Goal: Information Seeking & Learning: Learn about a topic

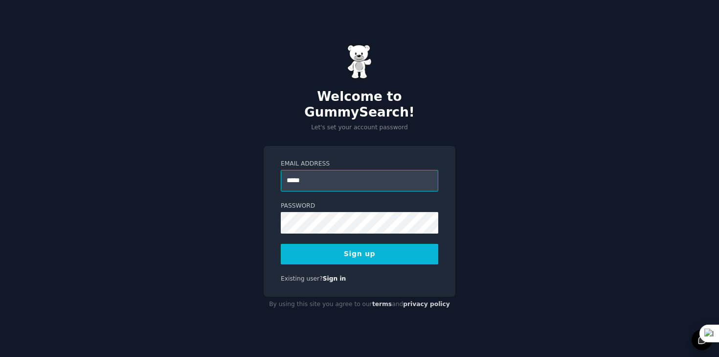
type input "**********"
click at [394, 254] on button "Sign up" at bounding box center [360, 254] width 158 height 21
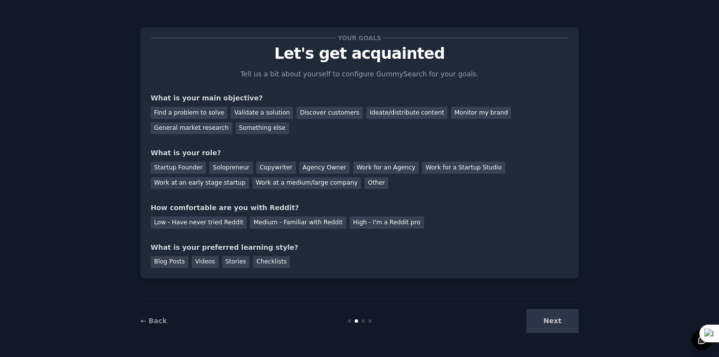
click at [553, 323] on div "Next" at bounding box center [506, 321] width 146 height 24
click at [556, 322] on div "Next" at bounding box center [506, 321] width 146 height 24
click at [549, 319] on div "Next" at bounding box center [506, 321] width 146 height 24
click at [194, 131] on div "General market research" at bounding box center [192, 128] width 82 height 12
click at [552, 316] on div "Next" at bounding box center [506, 321] width 146 height 24
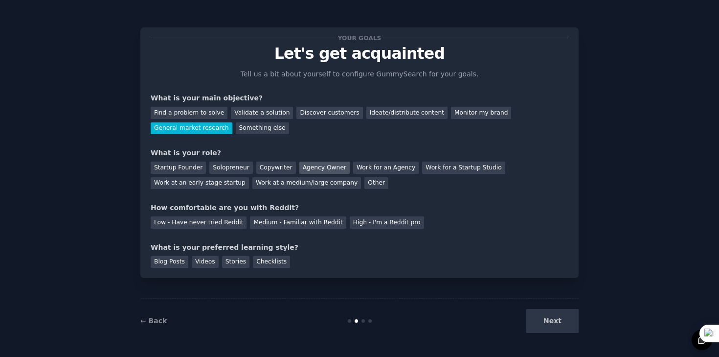
click at [323, 167] on div "Agency Owner" at bounding box center [325, 167] width 50 height 12
click at [227, 221] on div "Low - Have never tried Reddit" at bounding box center [199, 222] width 96 height 12
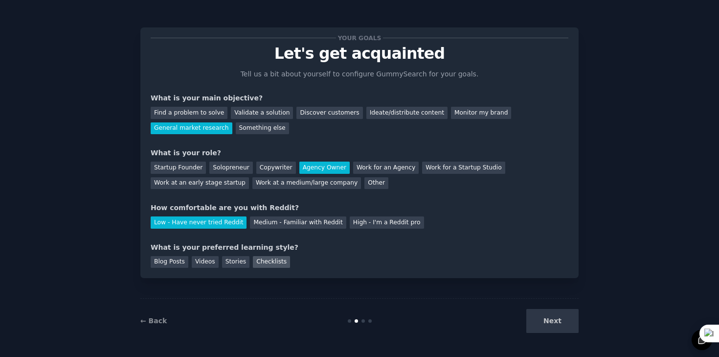
click at [272, 258] on div "Checklists" at bounding box center [271, 262] width 37 height 12
click at [546, 319] on button "Next" at bounding box center [553, 321] width 52 height 24
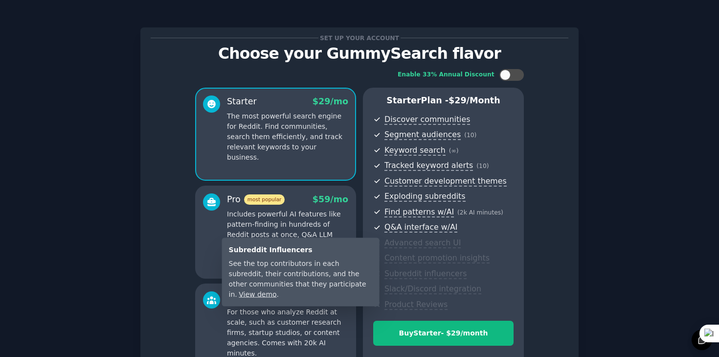
scroll to position [113, 0]
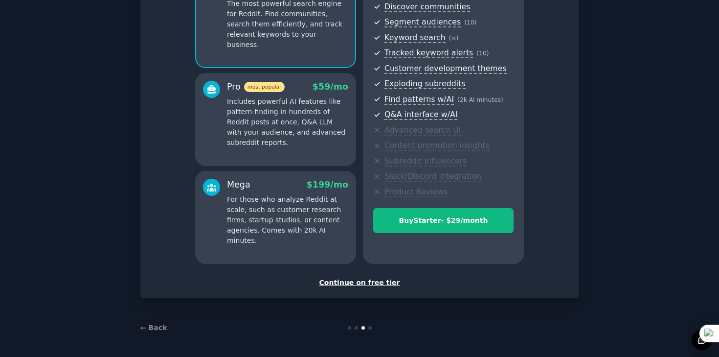
click at [369, 283] on div "Continue on free tier" at bounding box center [360, 282] width 418 height 10
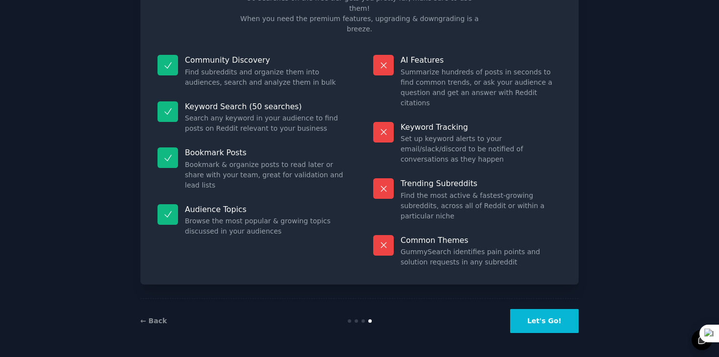
scroll to position [24, 0]
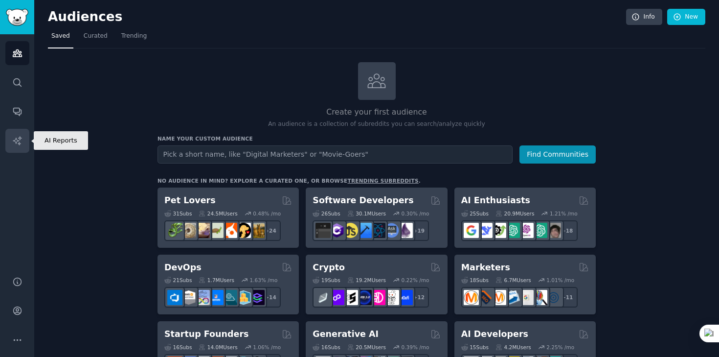
click at [16, 144] on icon "Sidebar" at bounding box center [17, 141] width 10 height 10
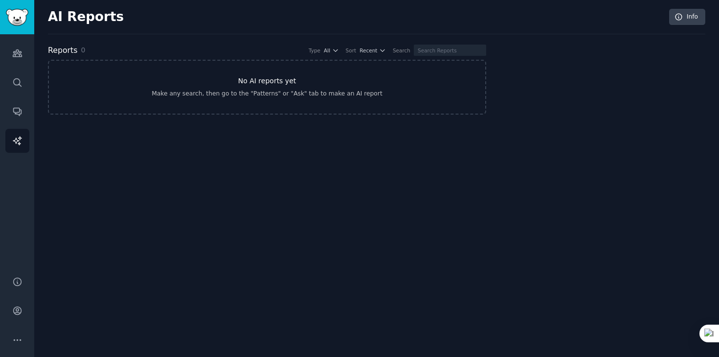
click at [272, 80] on h3 "No AI reports yet" at bounding box center [267, 81] width 58 height 10
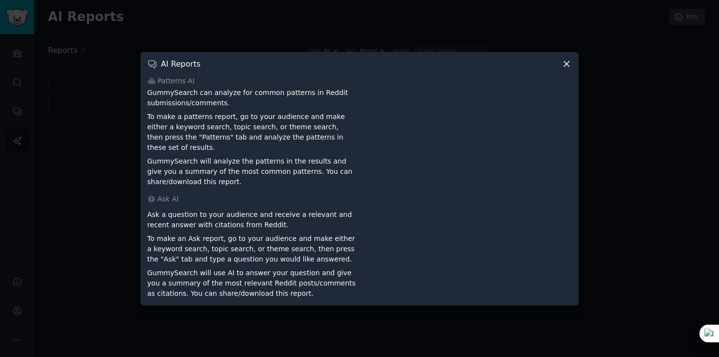
click at [566, 69] on icon at bounding box center [567, 64] width 10 height 10
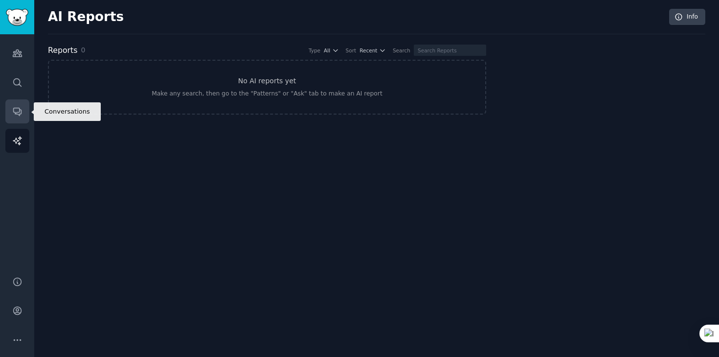
click at [18, 110] on icon "Sidebar" at bounding box center [17, 111] width 10 height 10
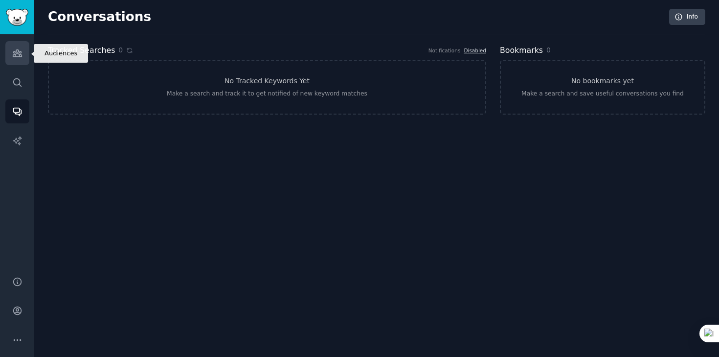
click at [18, 52] on icon "Sidebar" at bounding box center [17, 53] width 10 height 10
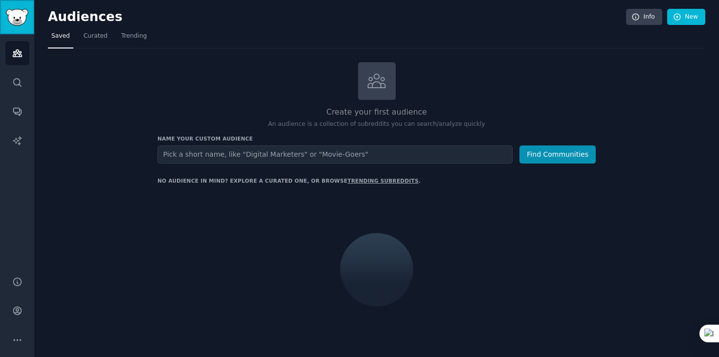
click at [14, 18] on img "Sidebar" at bounding box center [17, 17] width 23 height 17
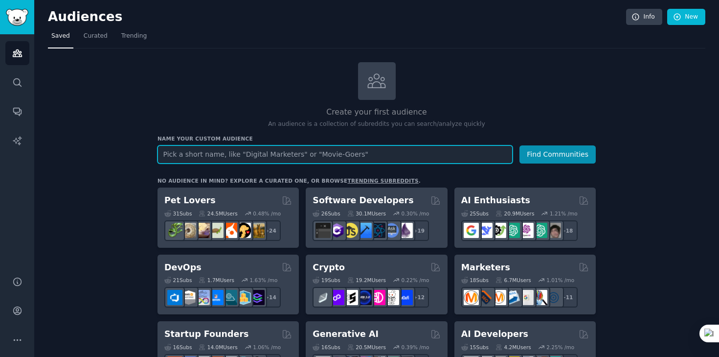
click at [379, 158] on input "text" at bounding box center [335, 154] width 355 height 18
type input "polaroid"
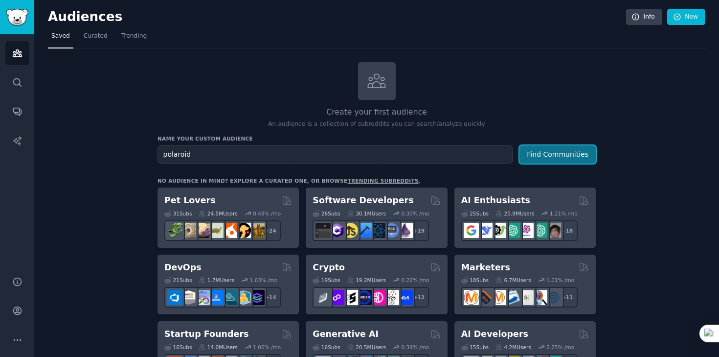
click at [575, 157] on button "Find Communities" at bounding box center [558, 154] width 76 height 18
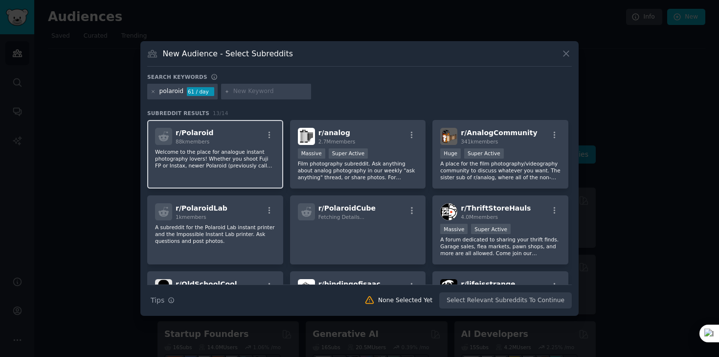
click at [191, 158] on p "Welcome to the place for analogue instant photography lovers! Whether you shoot…" at bounding box center [215, 158] width 120 height 21
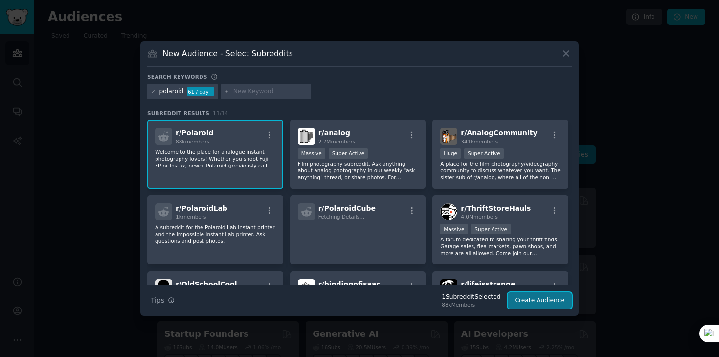
click at [535, 305] on button "Create Audience" at bounding box center [540, 300] width 65 height 17
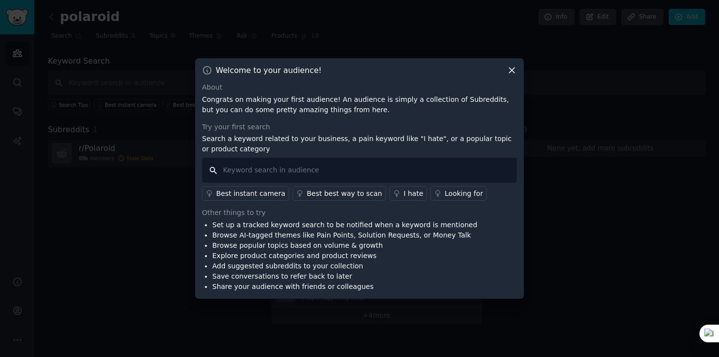
click at [337, 173] on input "text" at bounding box center [359, 170] width 315 height 25
type input "polaroid"
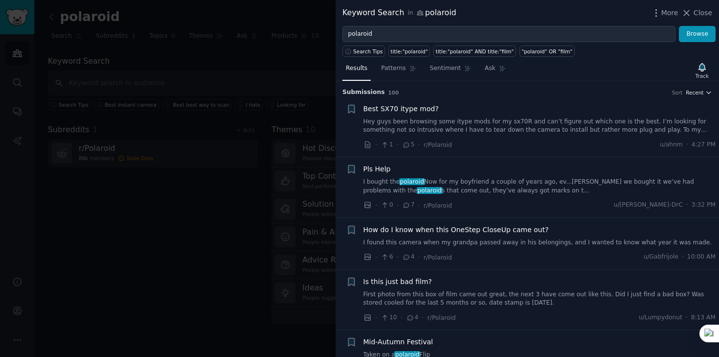
click at [706, 91] on icon "button" at bounding box center [709, 92] width 7 height 7
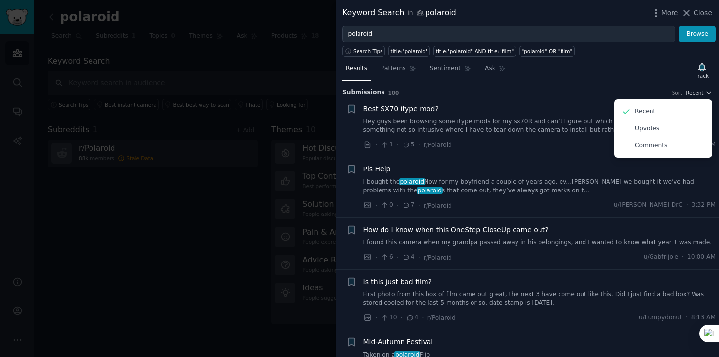
click at [613, 87] on div "Submission s 100 Sort Recent Recent Upvotes Comments" at bounding box center [528, 89] width 370 height 16
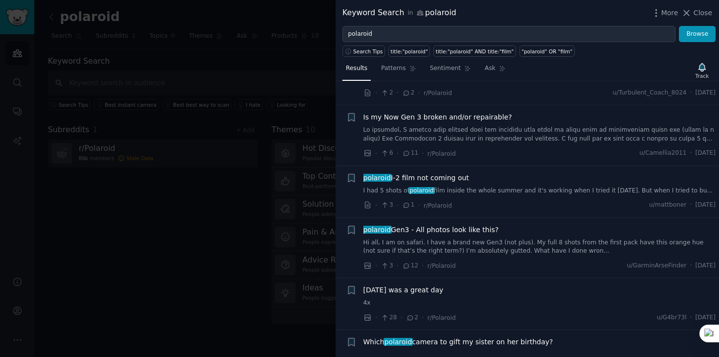
scroll to position [5027, 0]
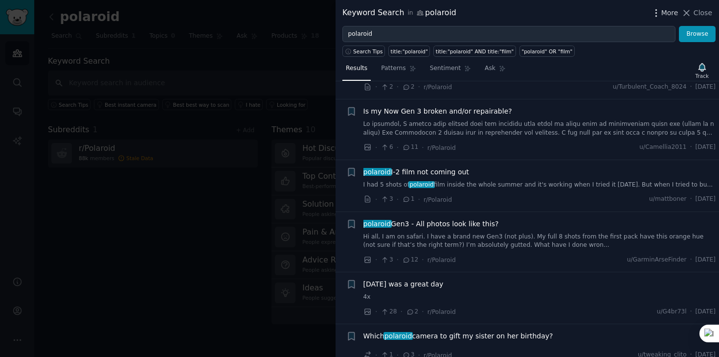
click at [660, 9] on icon "button" at bounding box center [656, 13] width 10 height 10
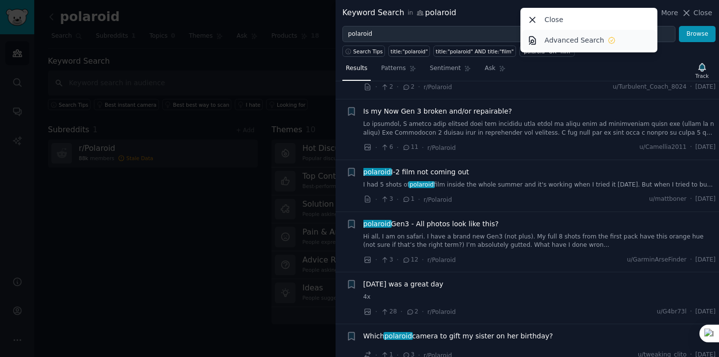
click at [577, 39] on p "Advanced Search" at bounding box center [575, 40] width 60 height 10
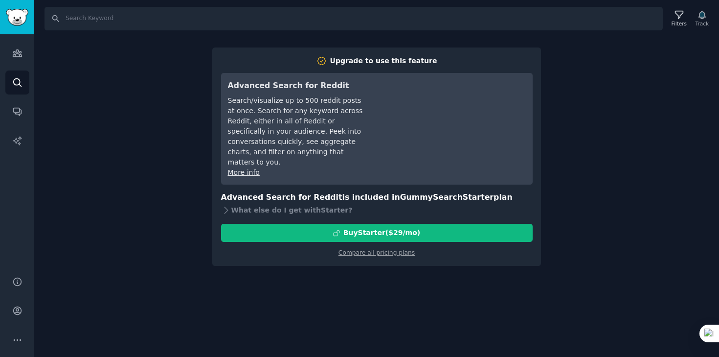
click at [155, 112] on div "Search Filters Track Upgrade to use this feature Advanced Search for Reddit Sea…" at bounding box center [376, 178] width 685 height 357
click at [17, 341] on icon "Sidebar" at bounding box center [17, 340] width 10 height 10
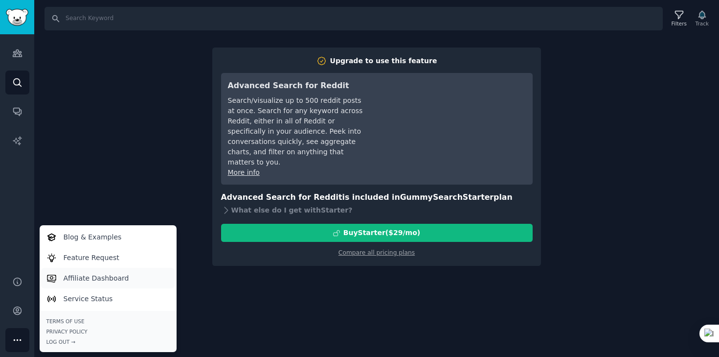
click at [123, 271] on link "Affiliate Dashboard" at bounding box center [108, 278] width 134 height 21
click at [16, 50] on icon "Sidebar" at bounding box center [17, 53] width 9 height 7
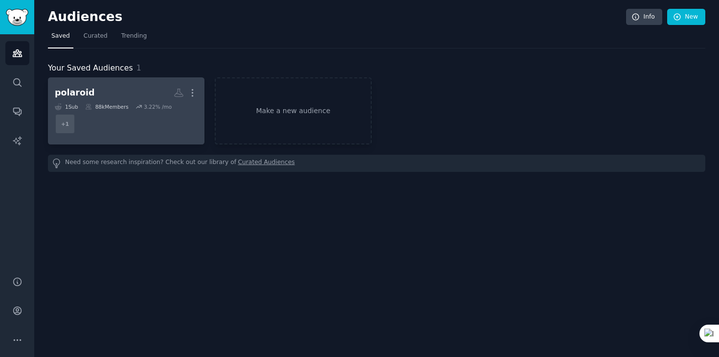
click at [150, 124] on dd "+ 1" at bounding box center [126, 123] width 143 height 27
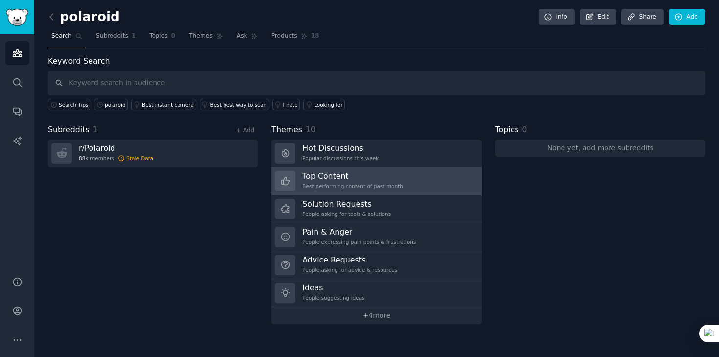
click at [392, 186] on div "Best-performing content of past month" at bounding box center [352, 186] width 101 height 7
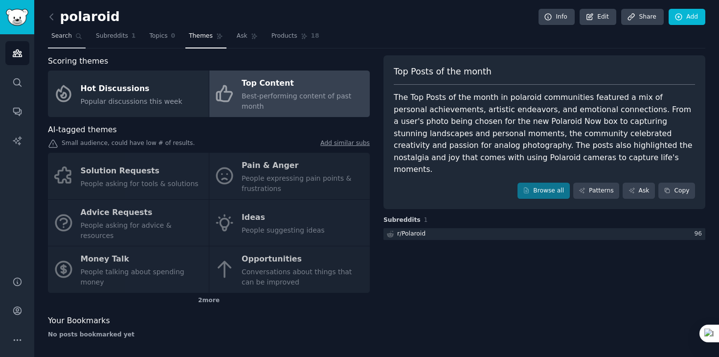
click at [67, 40] on link "Search" at bounding box center [67, 38] width 38 height 20
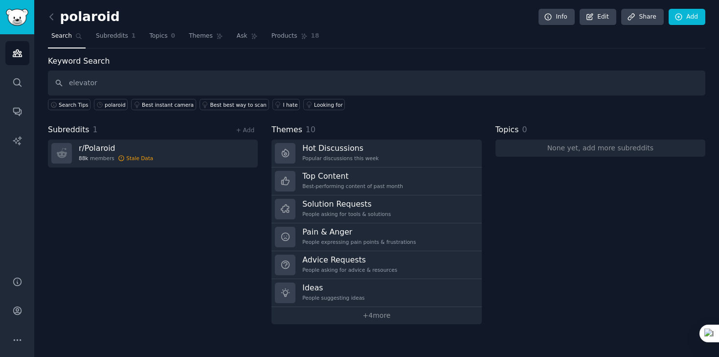
type input "elevator"
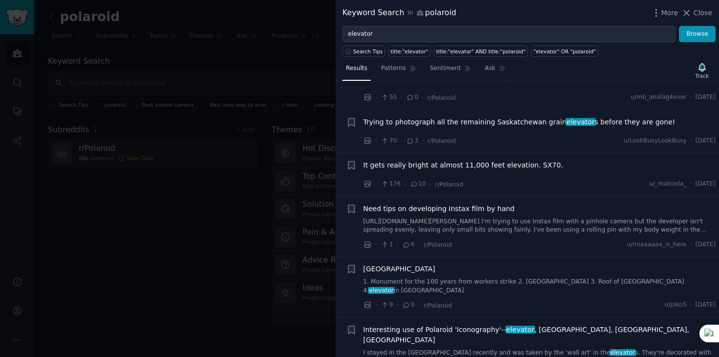
scroll to position [119, 0]
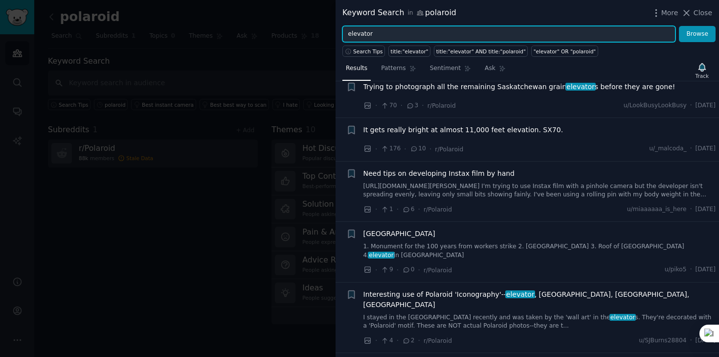
click at [382, 32] on input "elevator" at bounding box center [509, 34] width 333 height 17
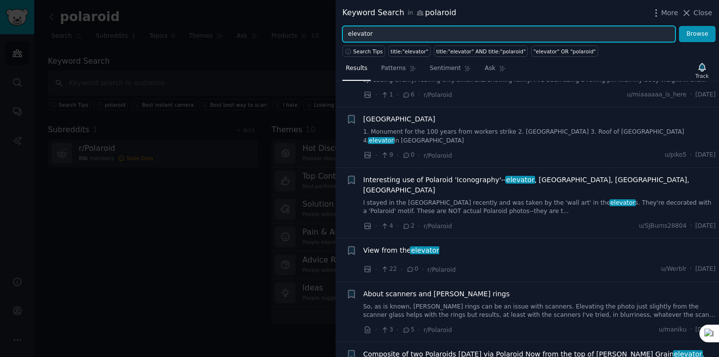
scroll to position [245, 0]
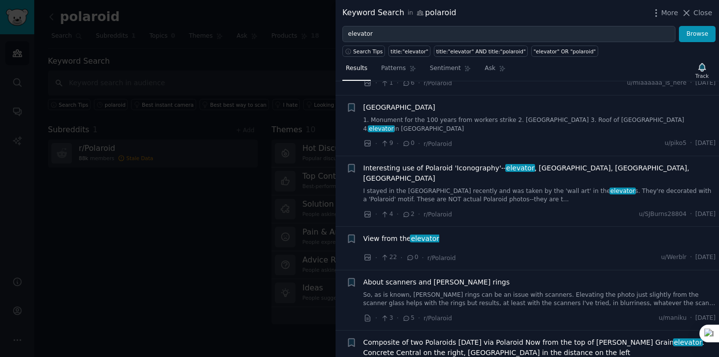
click at [479, 173] on span "Interesting use of Polaroid 'Iconography'-- elevator , [GEOGRAPHIC_DATA], [GEOG…" at bounding box center [540, 173] width 353 height 21
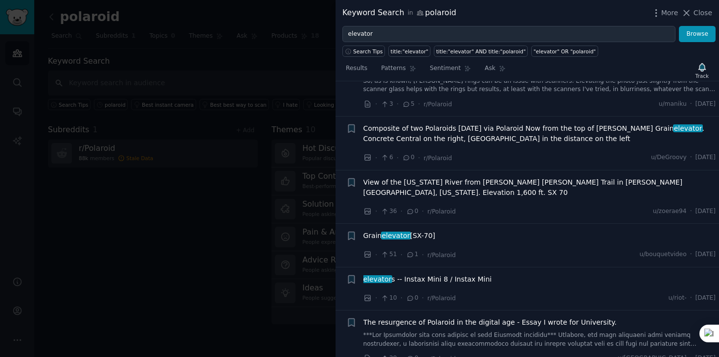
scroll to position [767, 0]
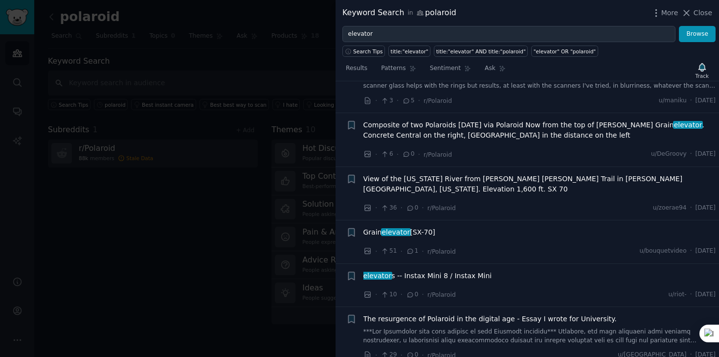
click at [551, 144] on div "Composite of two Polaroids [DATE] via Polaroid Now from the top of [PERSON_NAME…" at bounding box center [540, 140] width 353 height 40
click at [554, 129] on span "Composite of two Polaroids [DATE] via Polaroid Now from the top of [PERSON_NAME…" at bounding box center [540, 130] width 353 height 21
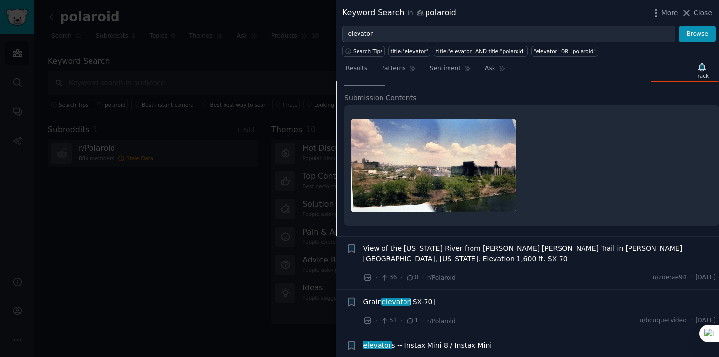
scroll to position [625, 0]
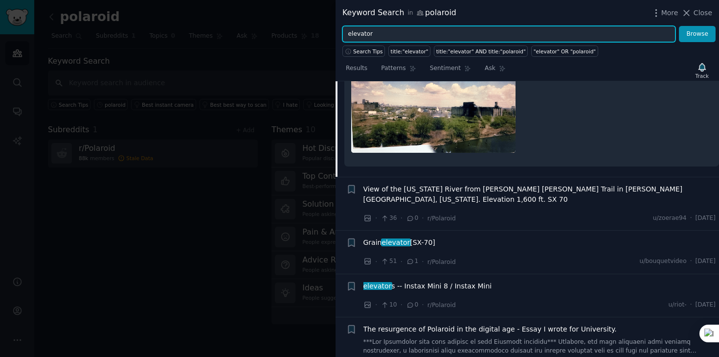
click at [395, 34] on input "elevator" at bounding box center [509, 34] width 333 height 17
type input "remini"
click at [679, 26] on button "Browse" at bounding box center [697, 34] width 37 height 17
